Goal: Information Seeking & Learning: Learn about a topic

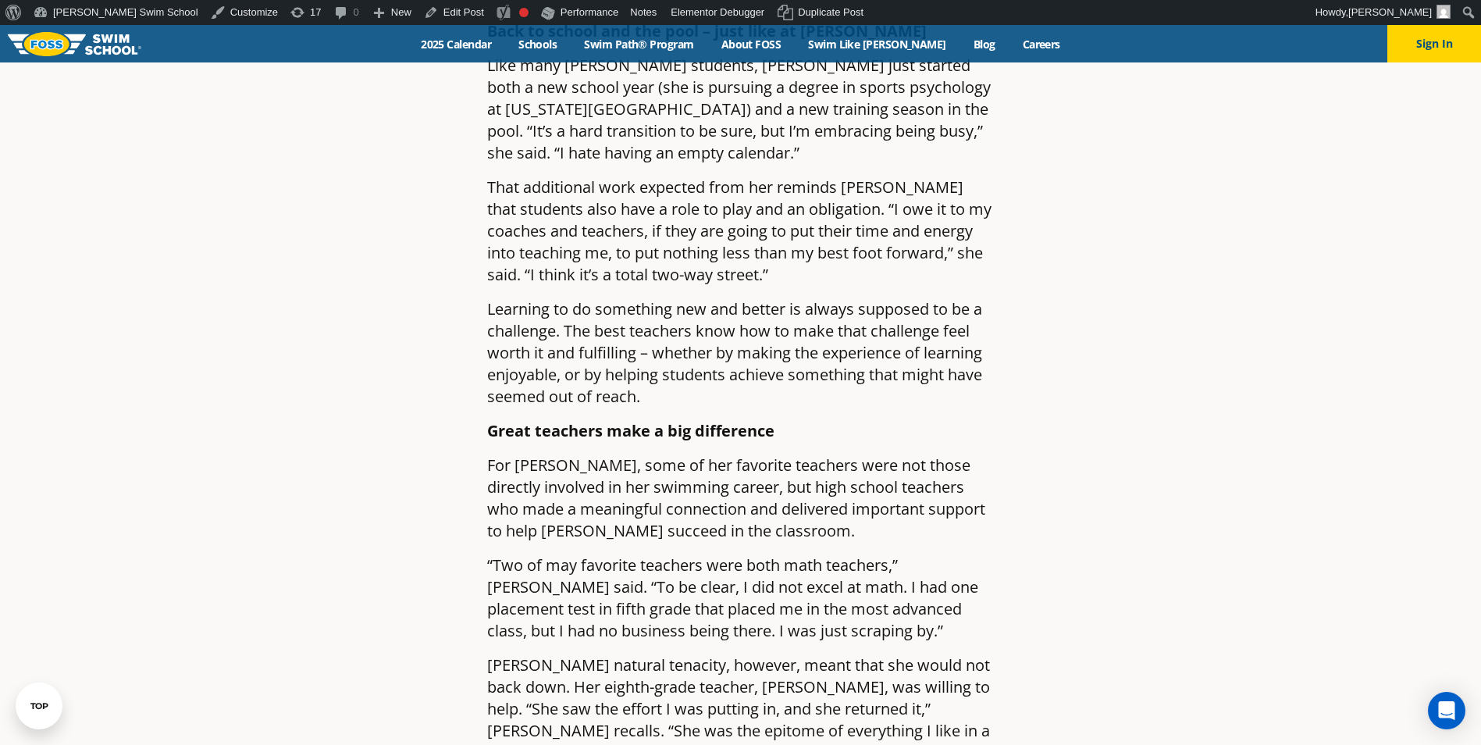
scroll to position [1483, 0]
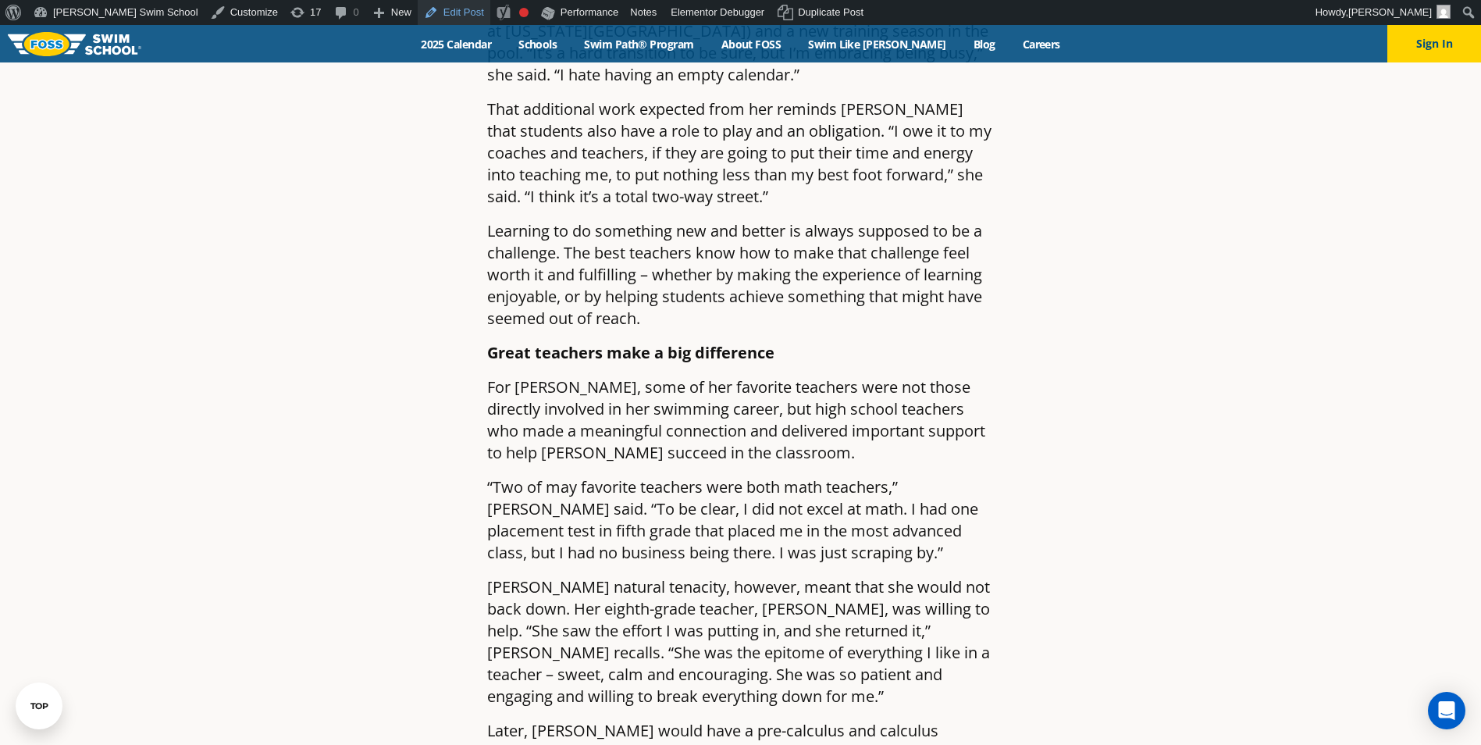
click at [418, 8] on link "Edit Post" at bounding box center [454, 12] width 73 height 25
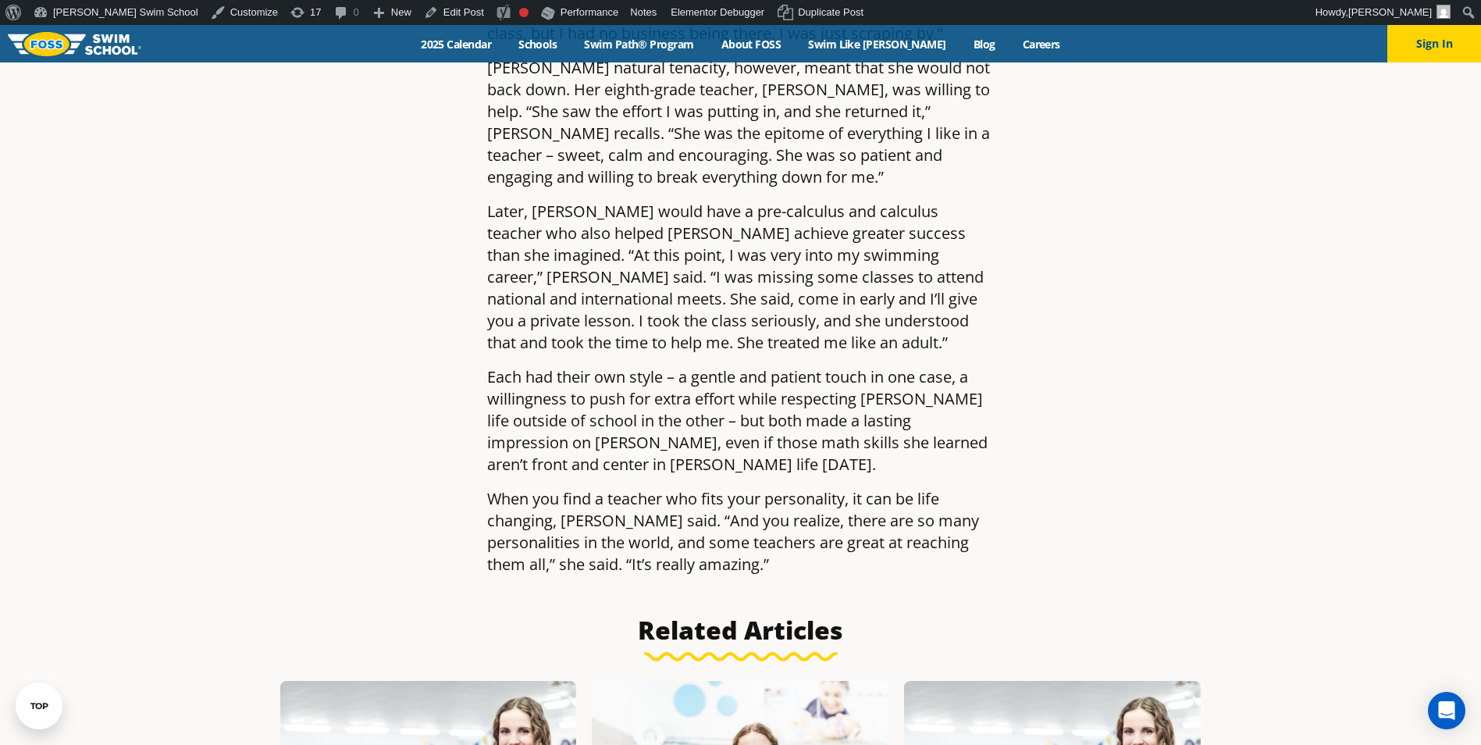
scroll to position [2263, 0]
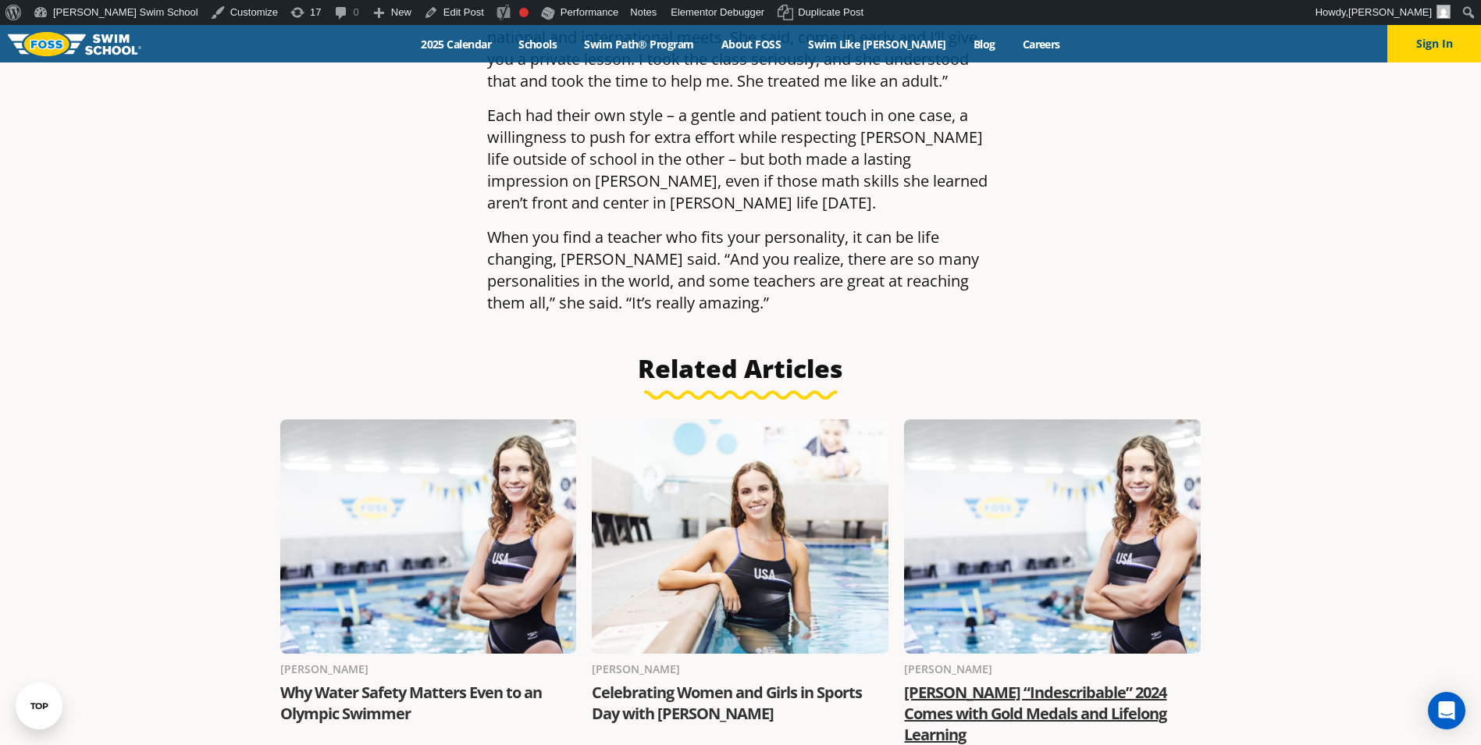
click at [984, 681] on link "[PERSON_NAME] “Indescribable” 2024 Comes with Gold Medals and Lifelong Learning" at bounding box center [1035, 712] width 262 height 63
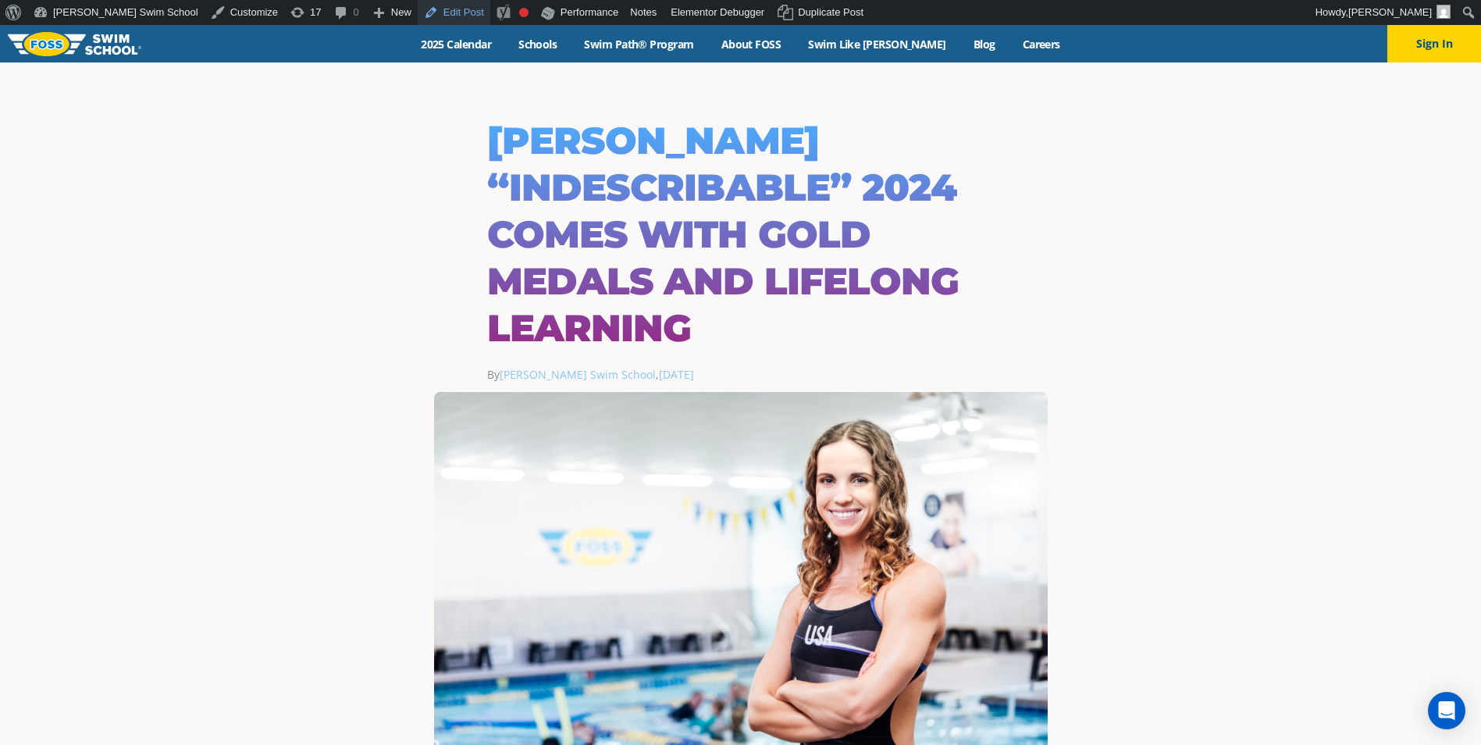
click at [418, 4] on link "Edit Post" at bounding box center [454, 12] width 73 height 25
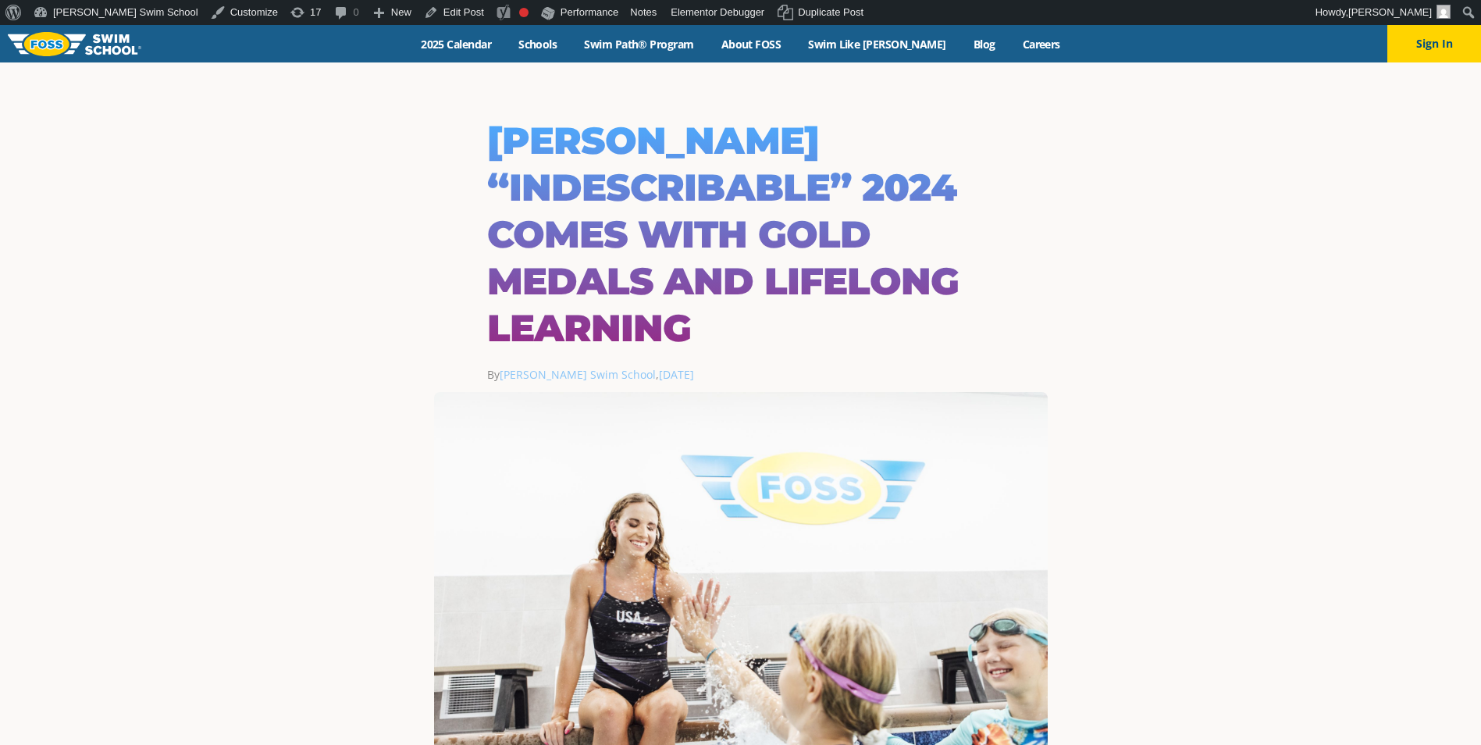
click at [949, 52] on div "Menu 2025 Calendar Schools Swim Path® Program About FOSS Swim Like Regan Blog C…" at bounding box center [740, 43] width 1481 height 37
click at [959, 43] on link "Blog" at bounding box center [983, 44] width 49 height 15
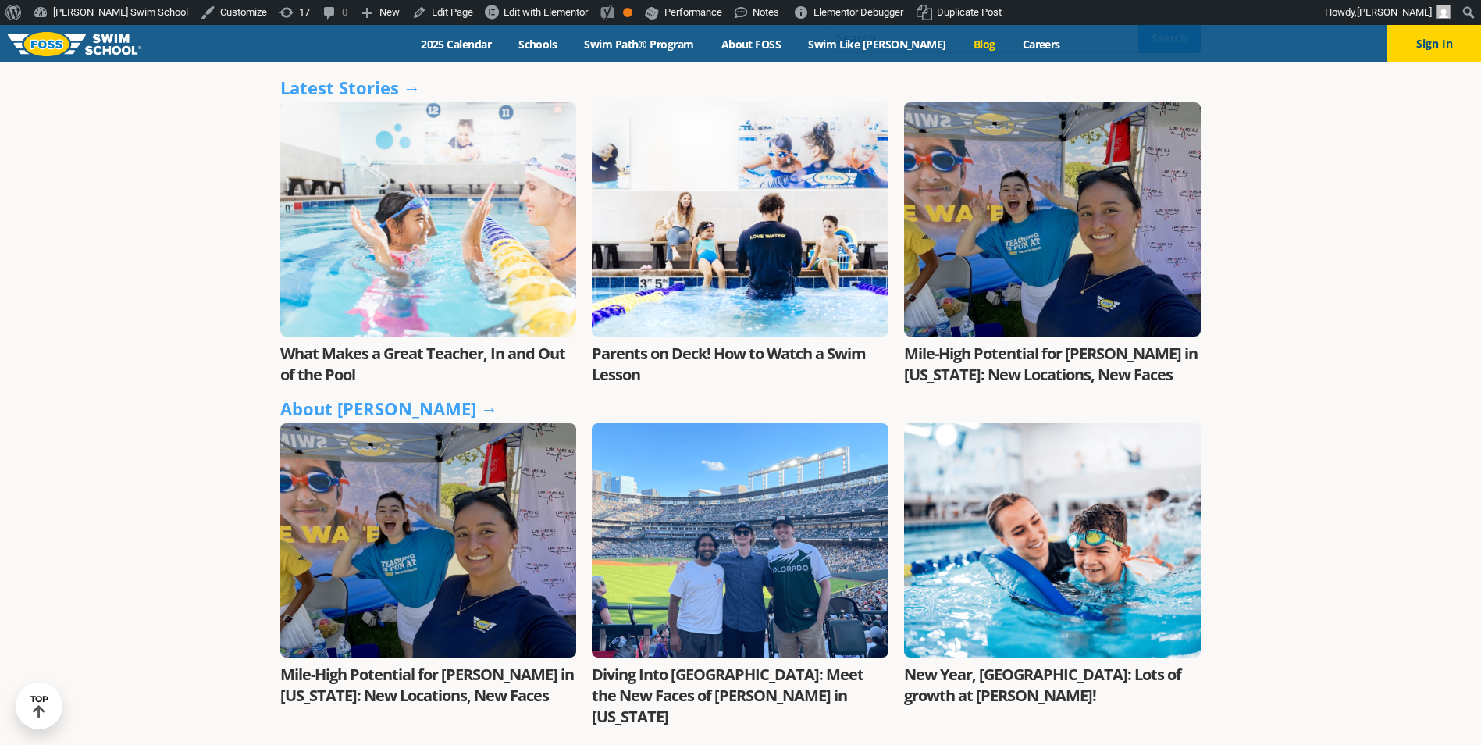
click at [406, 360] on link "What Makes a Great Teacher, In and Out of the Pool" at bounding box center [422, 364] width 285 height 42
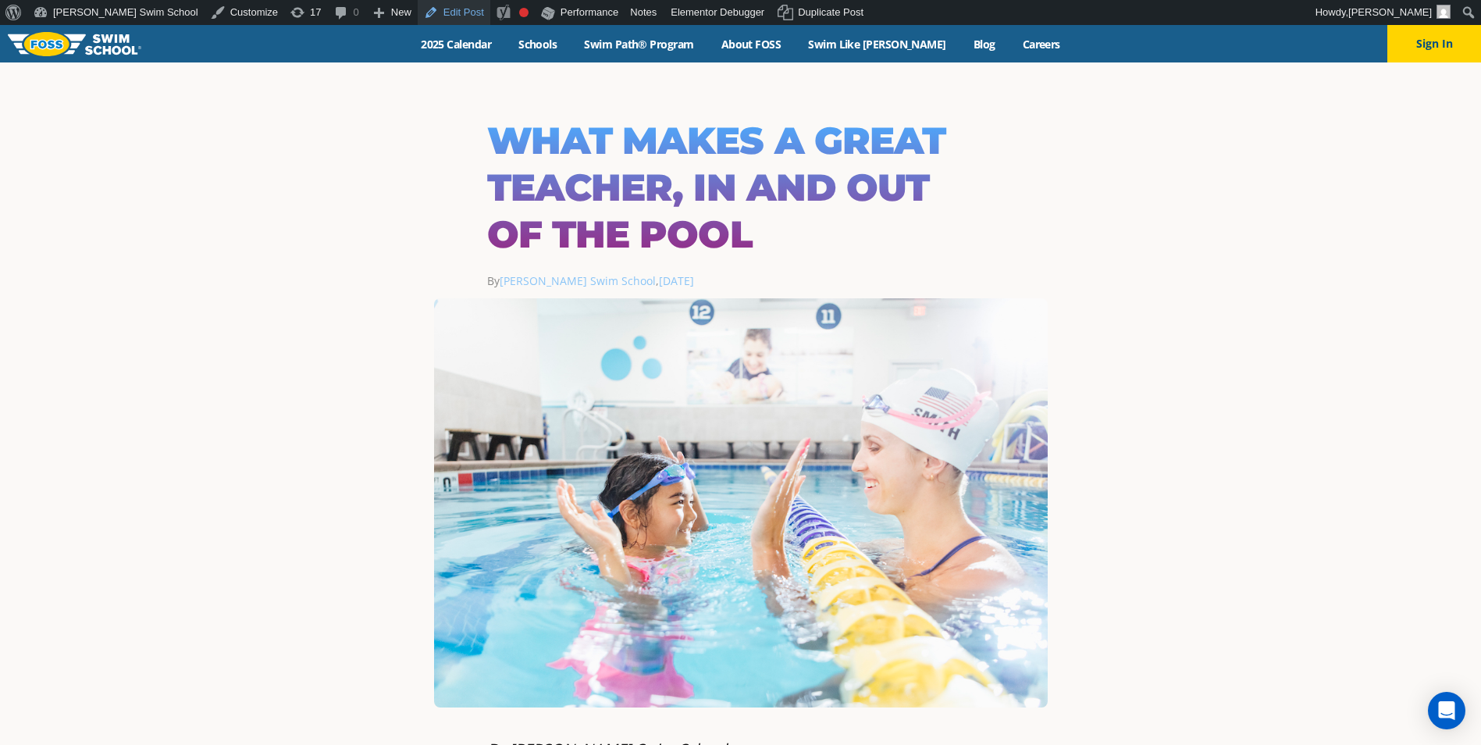
click at [418, 6] on link "Edit Post" at bounding box center [454, 12] width 73 height 25
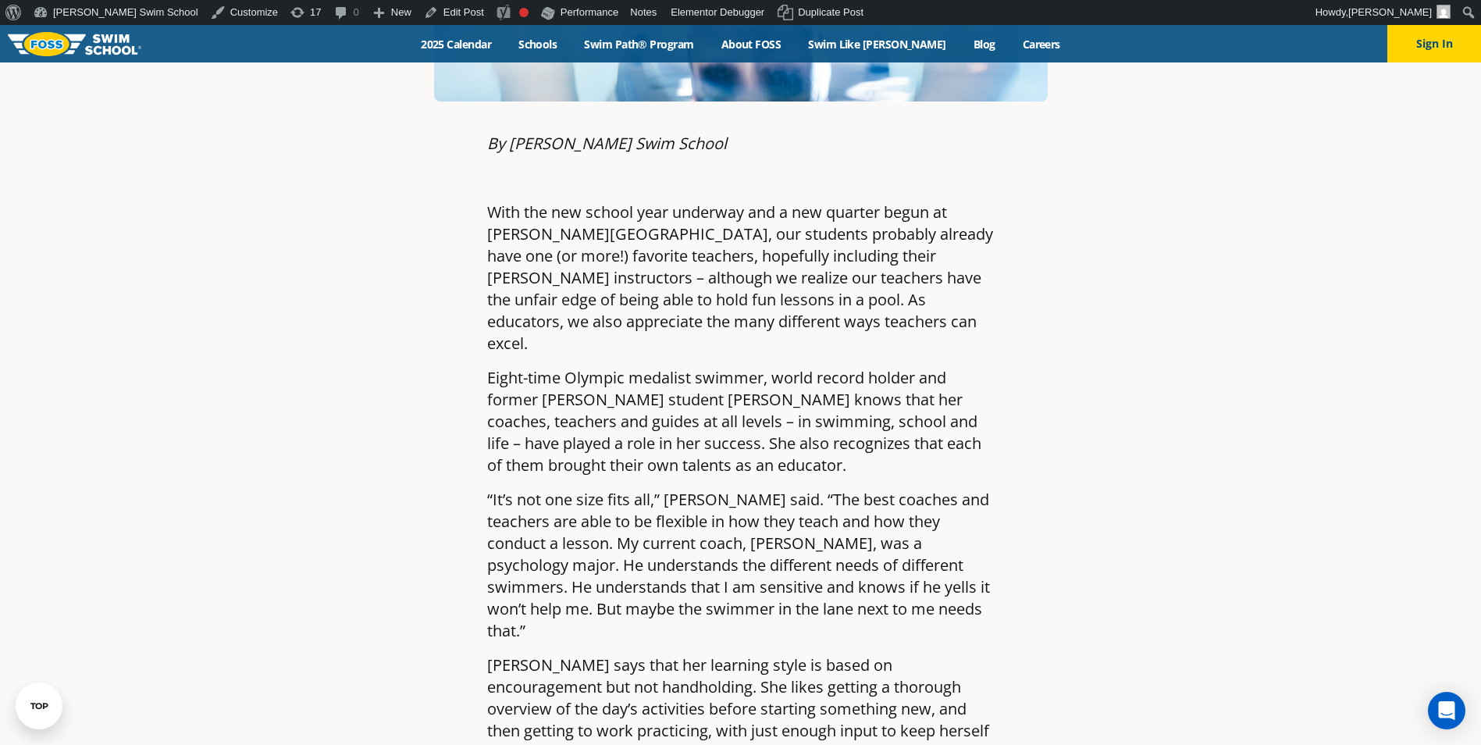
scroll to position [468, 0]
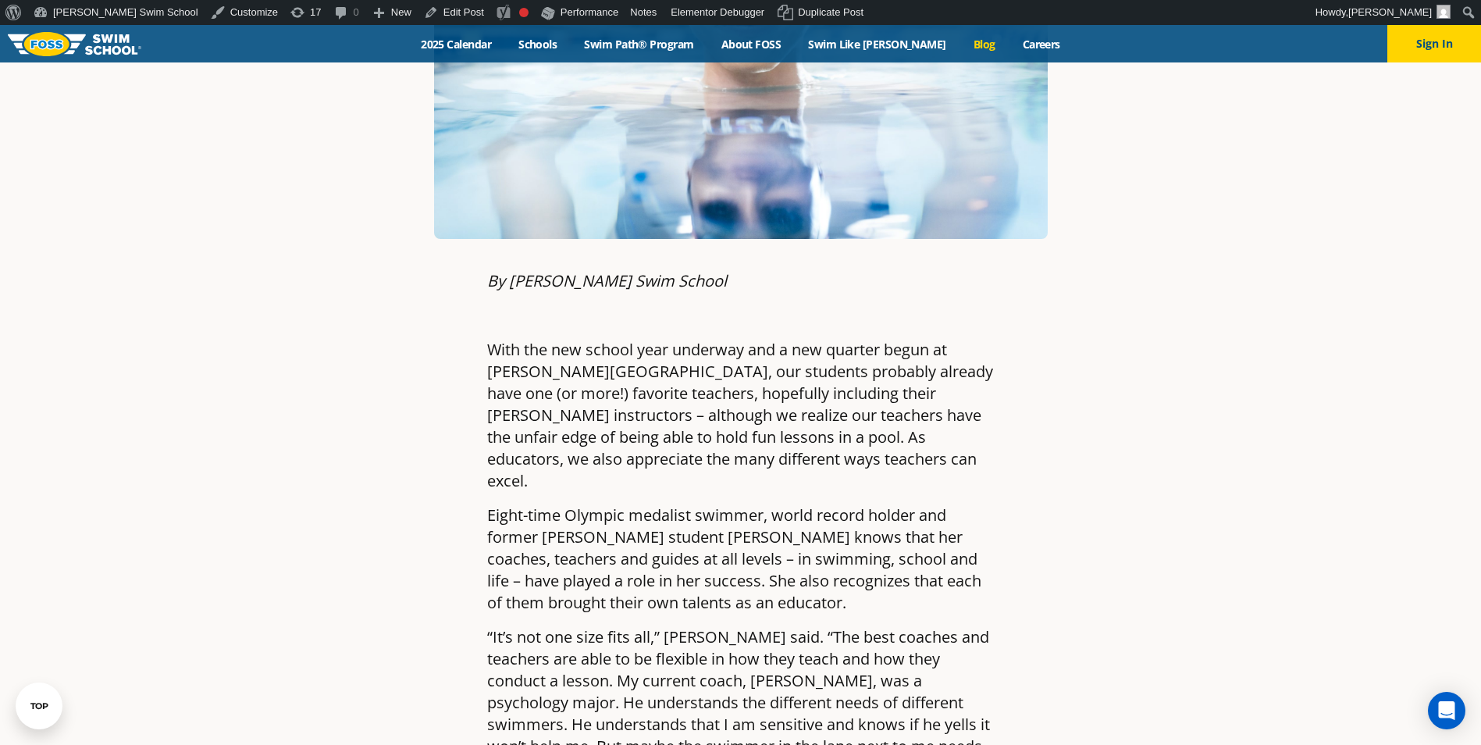
click at [960, 41] on link "Blog" at bounding box center [983, 44] width 49 height 15
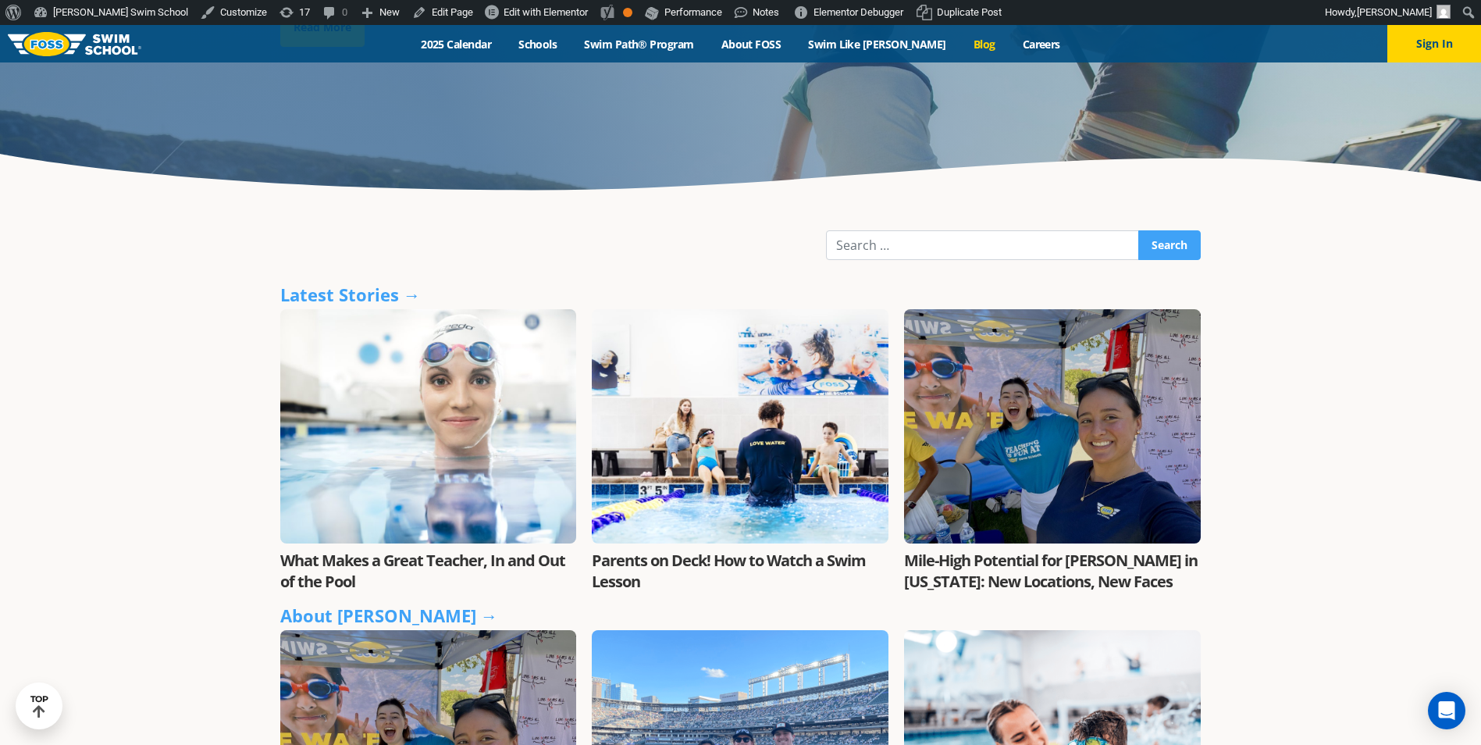
scroll to position [312, 0]
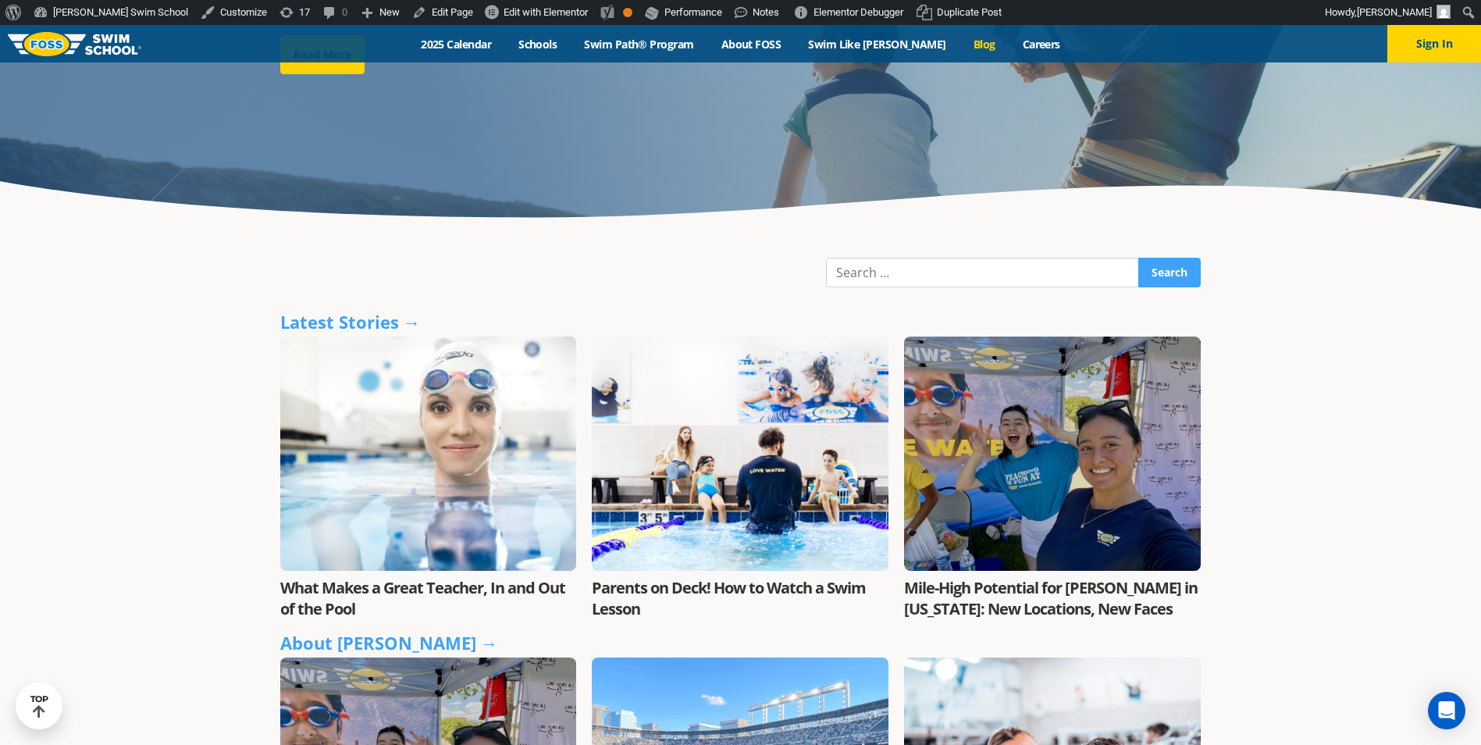
click at [425, 597] on link "What Makes a Great Teacher, In and Out of the Pool" at bounding box center [422, 598] width 285 height 42
click at [791, 590] on link "Parents on Deck! How to Watch a Swim Lesson" at bounding box center [729, 598] width 274 height 42
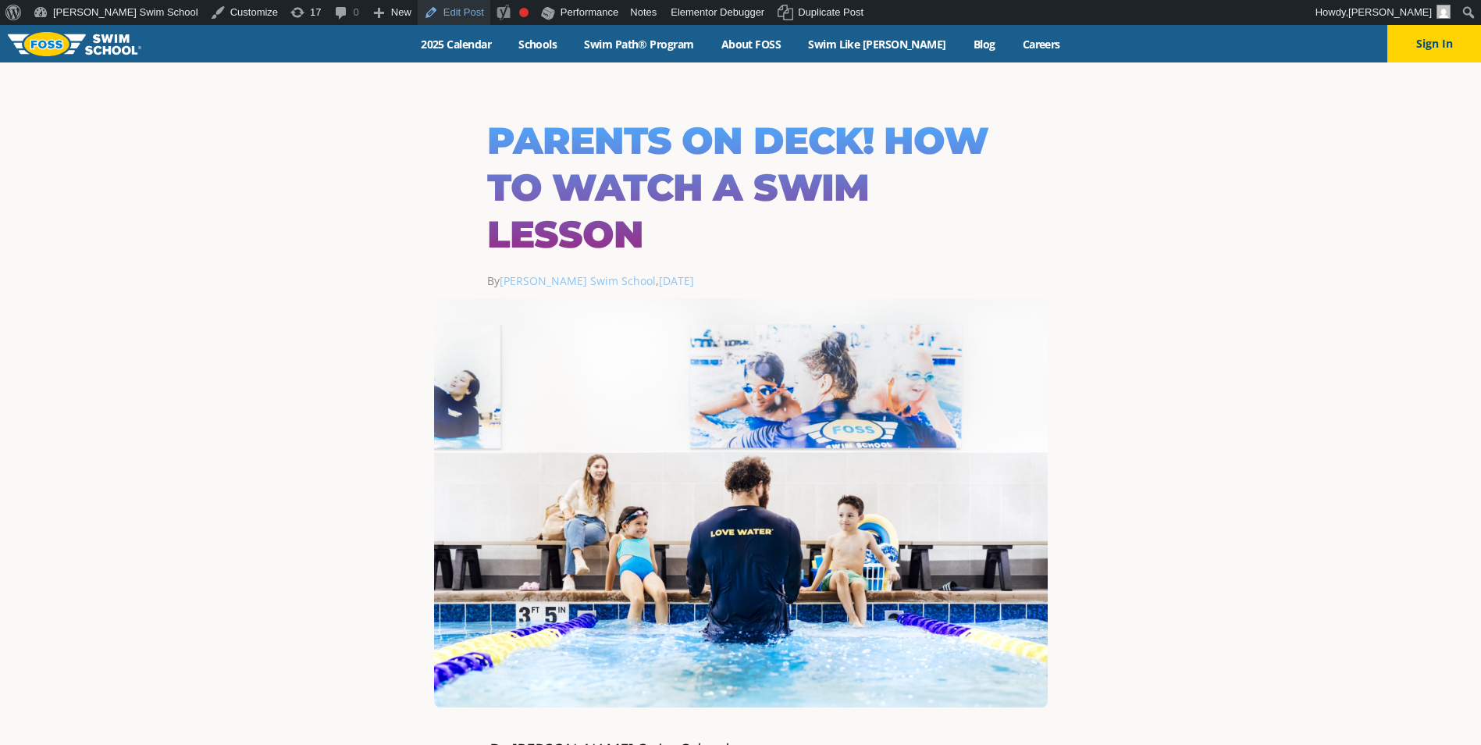
click at [418, 18] on link "Edit Post" at bounding box center [454, 12] width 73 height 25
click at [959, 42] on link "Blog" at bounding box center [983, 44] width 49 height 15
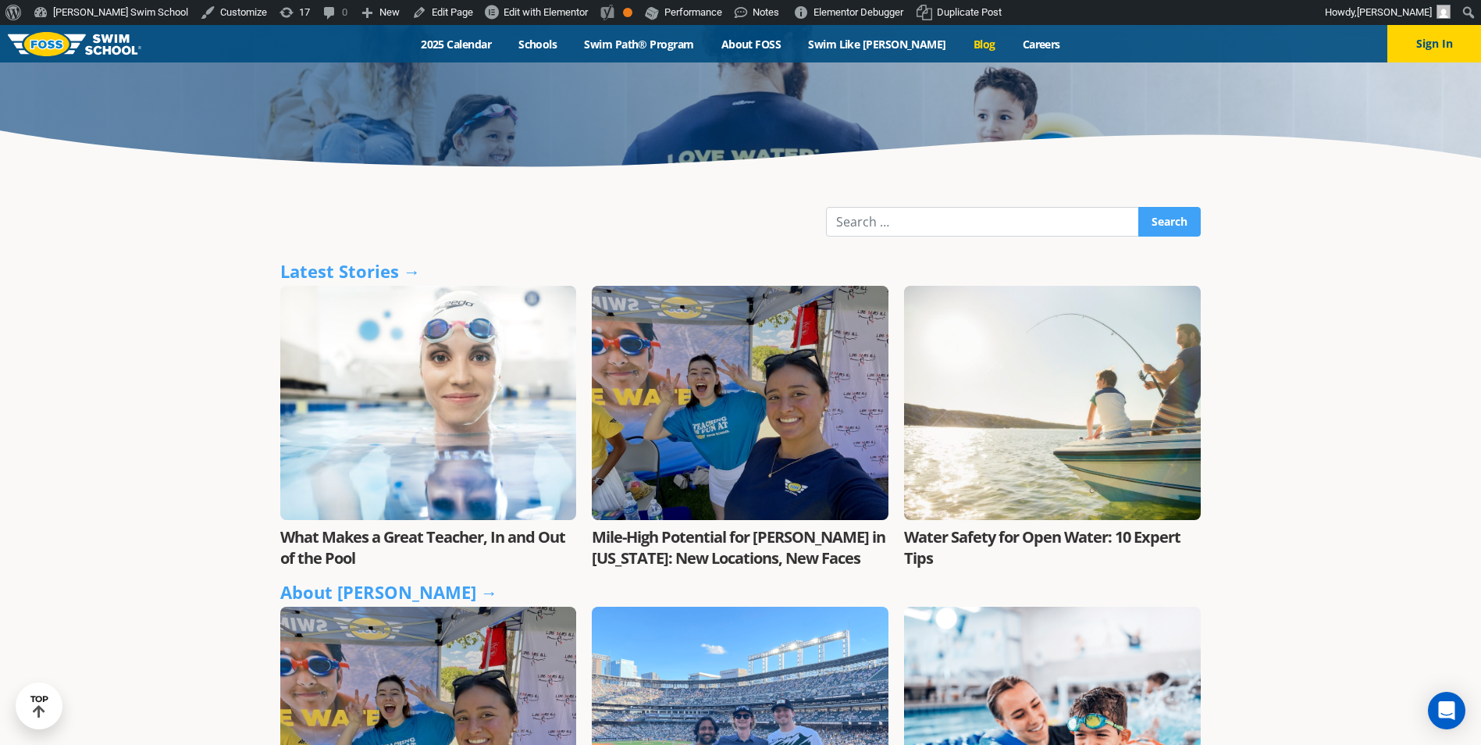
scroll to position [390, 0]
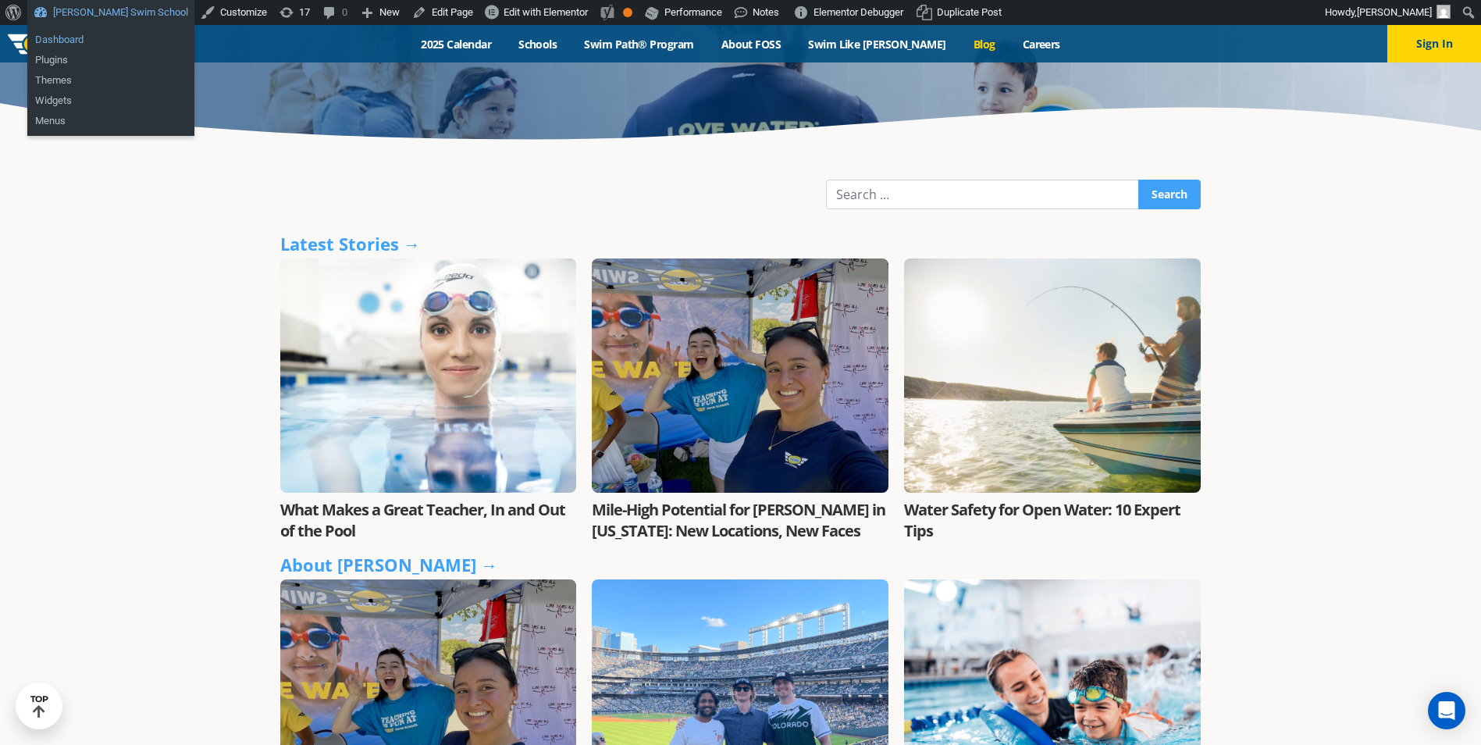
click at [71, 32] on link "Dashboard" at bounding box center [110, 40] width 167 height 20
